Goal: Transaction & Acquisition: Purchase product/service

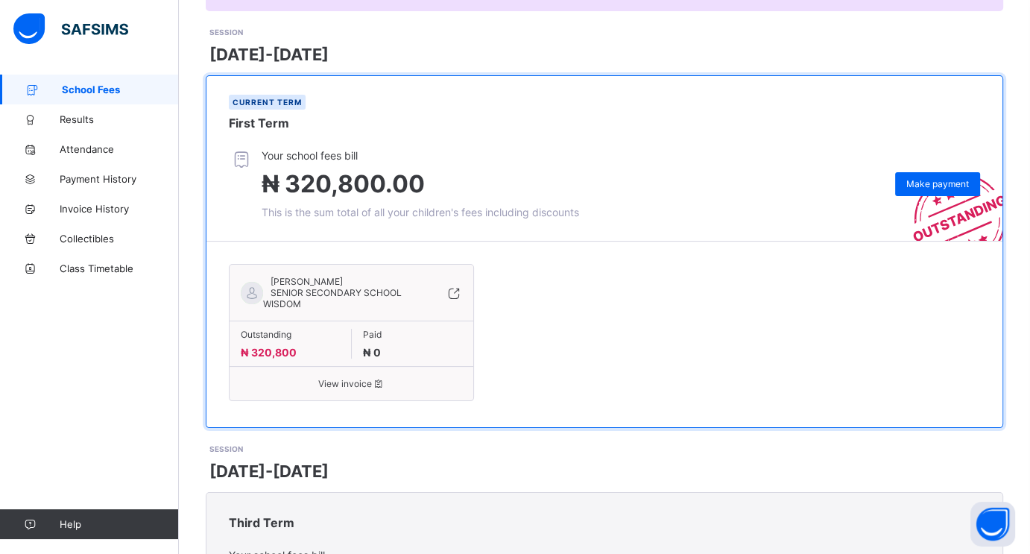
scroll to position [180, 0]
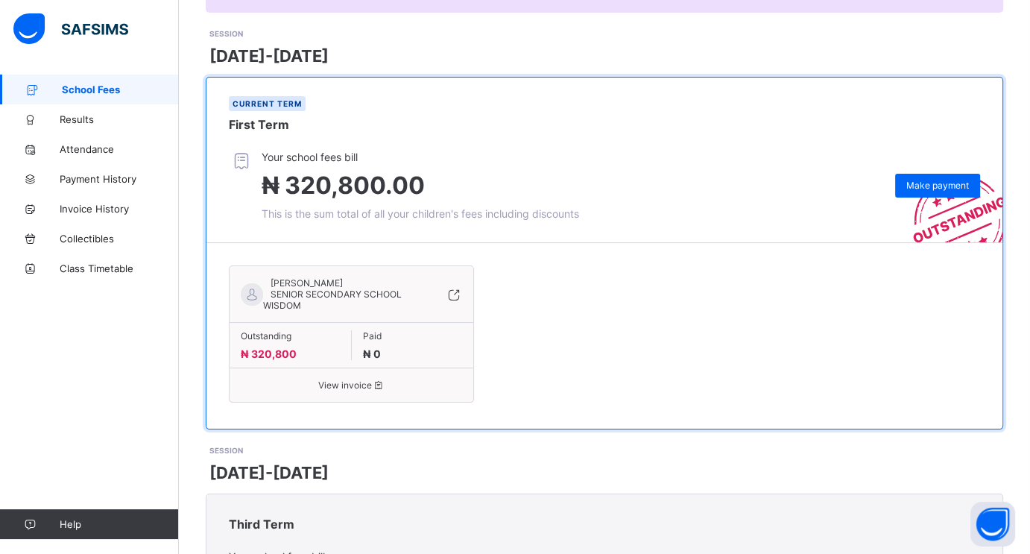
click at [338, 382] on span "View invoice" at bounding box center [351, 384] width 221 height 11
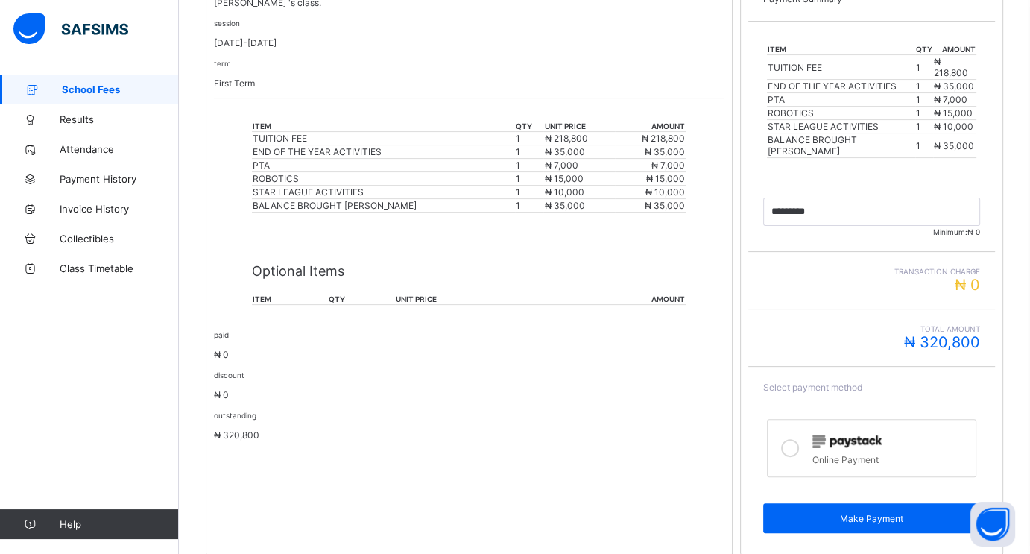
scroll to position [338, 0]
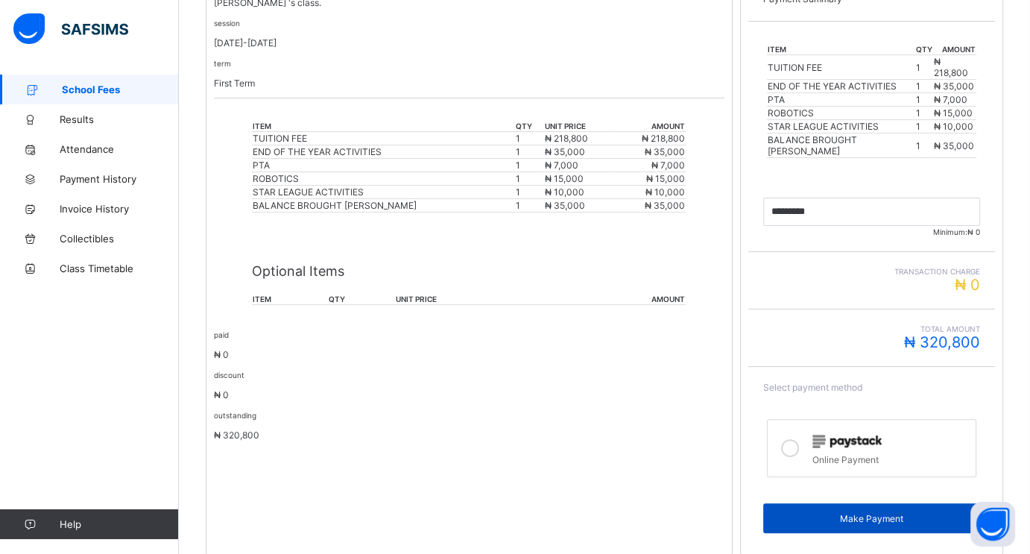
click at [862, 513] on span "Make Payment" at bounding box center [871, 518] width 195 height 11
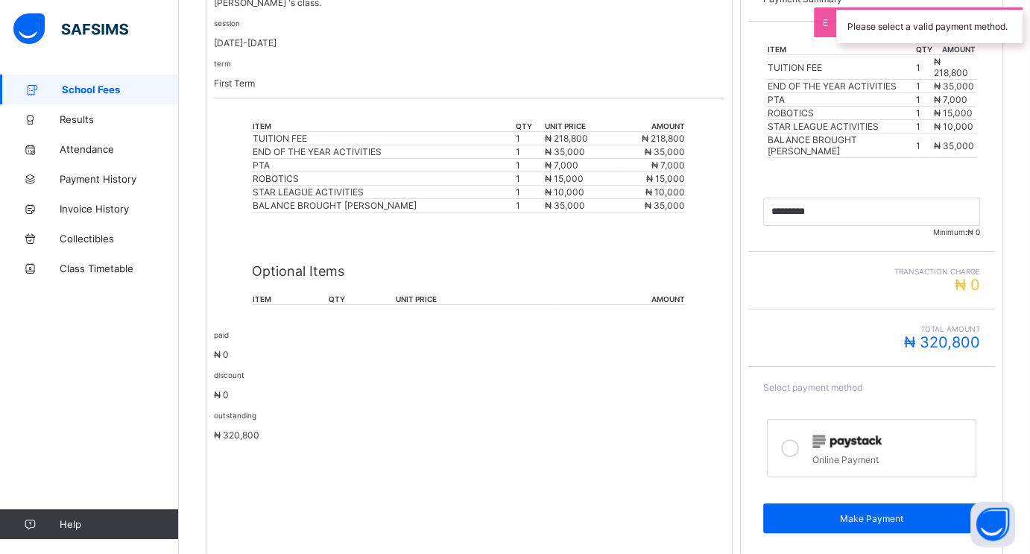
click at [797, 439] on icon at bounding box center [790, 448] width 18 height 18
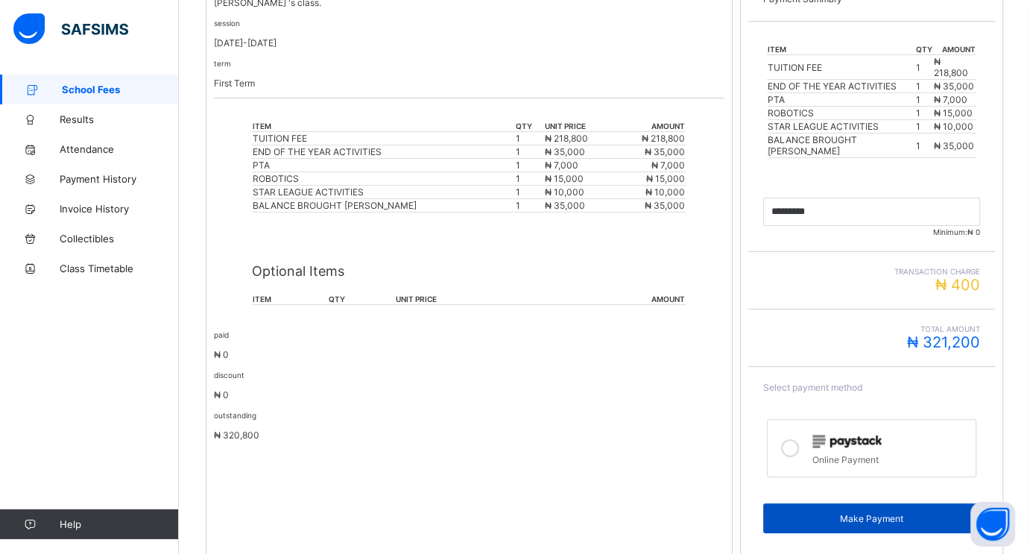
click at [855, 513] on span "Make Payment" at bounding box center [871, 518] width 195 height 11
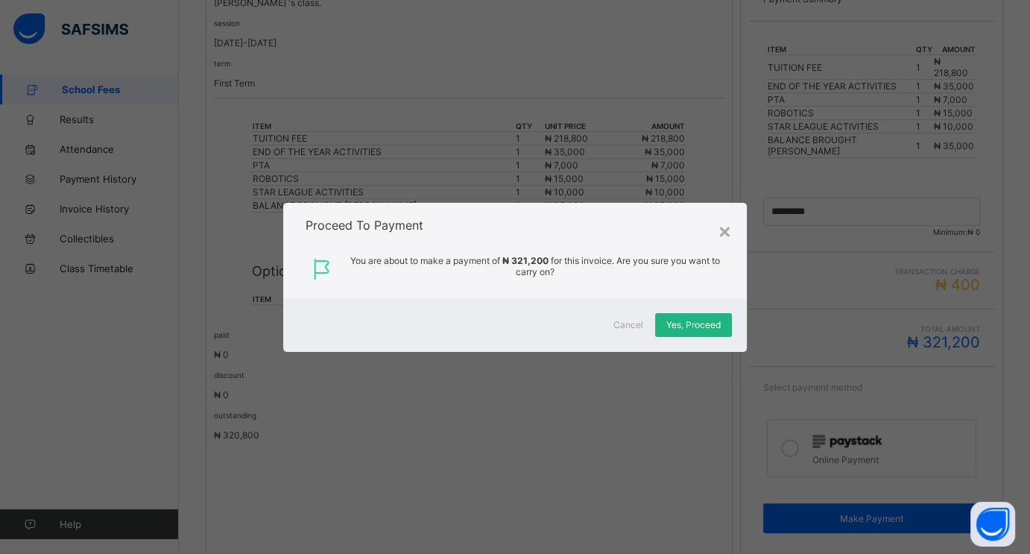
click at [705, 317] on div "Yes, Proceed" at bounding box center [693, 325] width 77 height 24
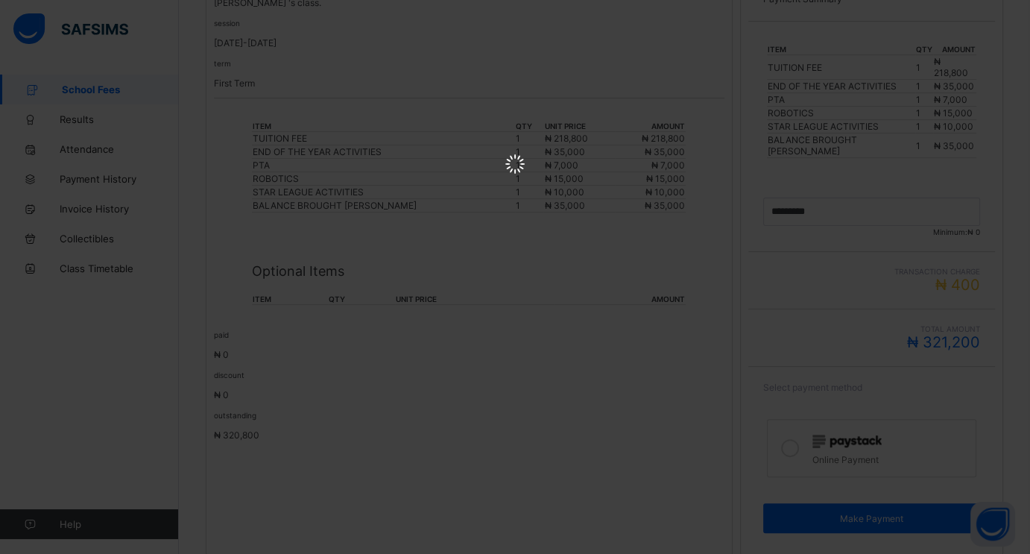
scroll to position [0, 0]
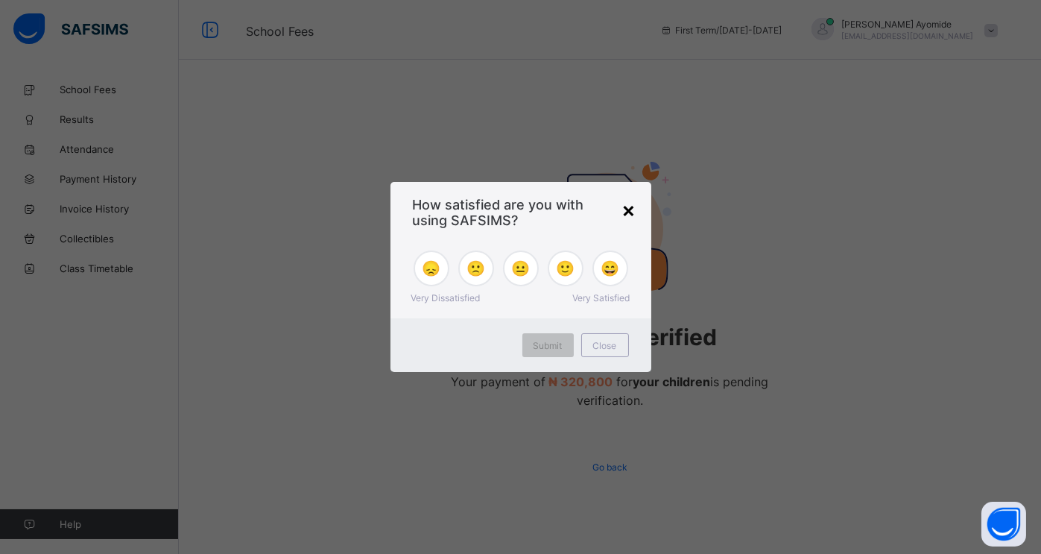
click at [624, 212] on div "×" at bounding box center [629, 209] width 14 height 25
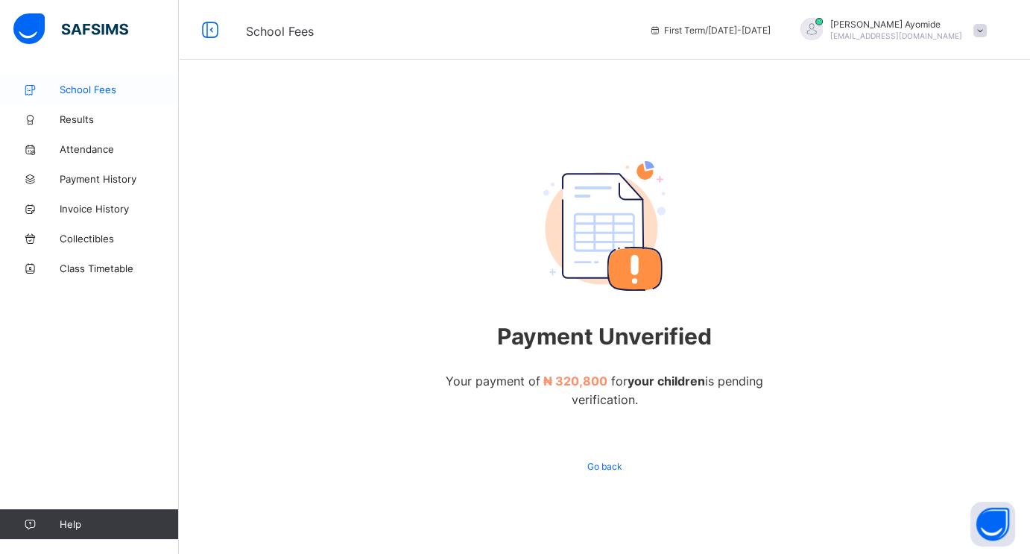
click at [79, 85] on span "School Fees" at bounding box center [119, 89] width 119 height 12
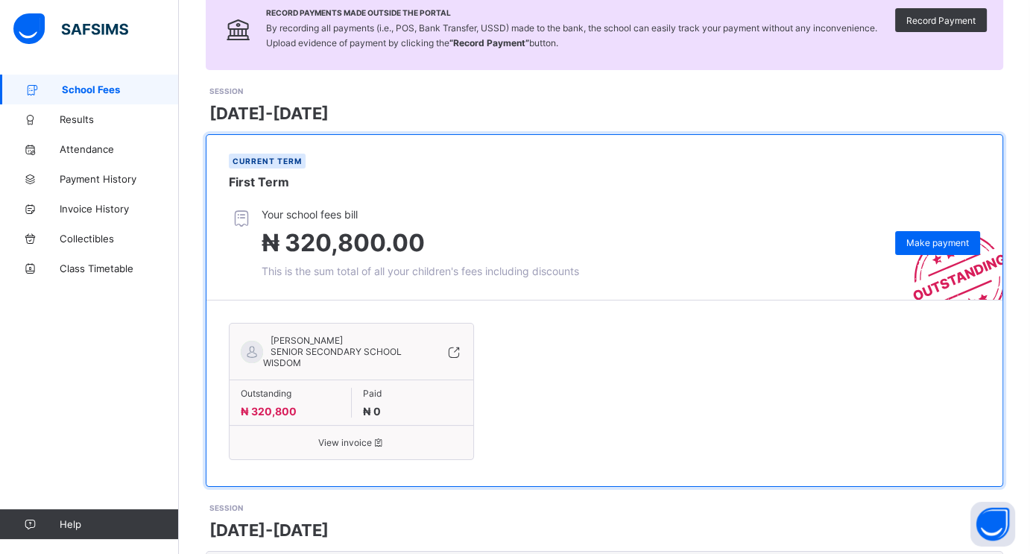
scroll to position [121, 0]
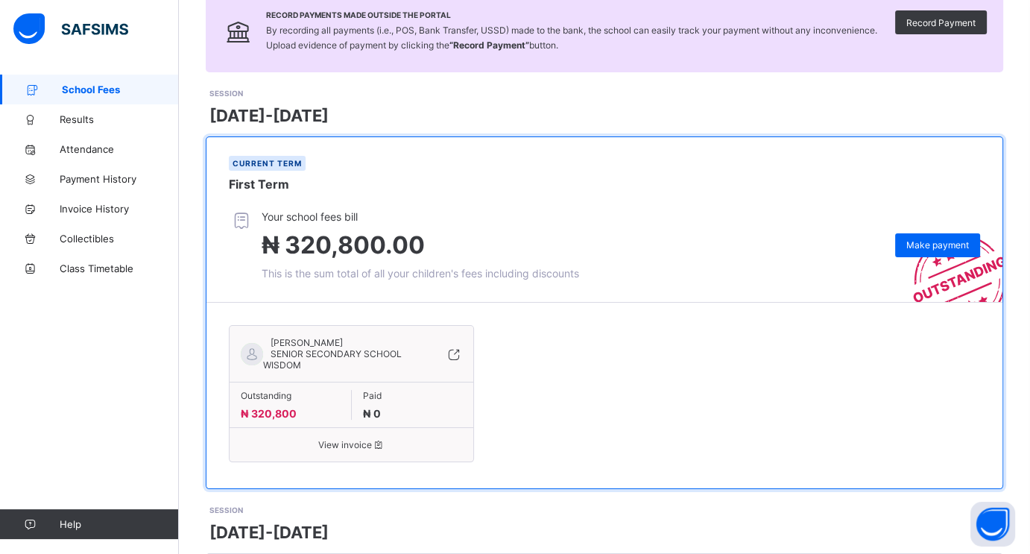
click at [365, 442] on span "View invoice" at bounding box center [351, 444] width 221 height 11
